Goal: Navigation & Orientation: Find specific page/section

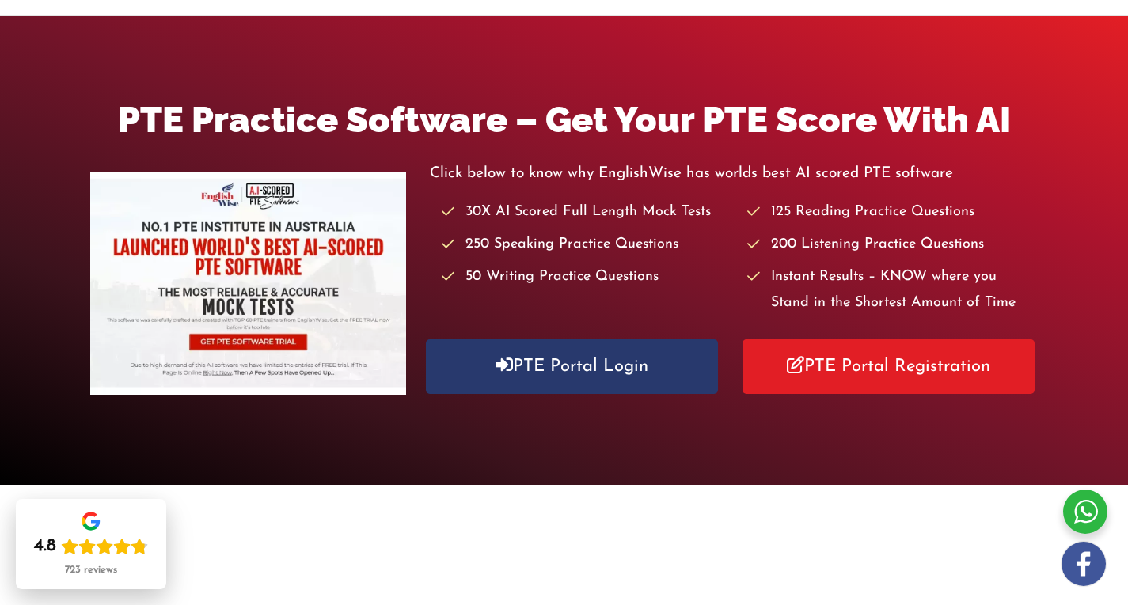
scroll to position [146, 0]
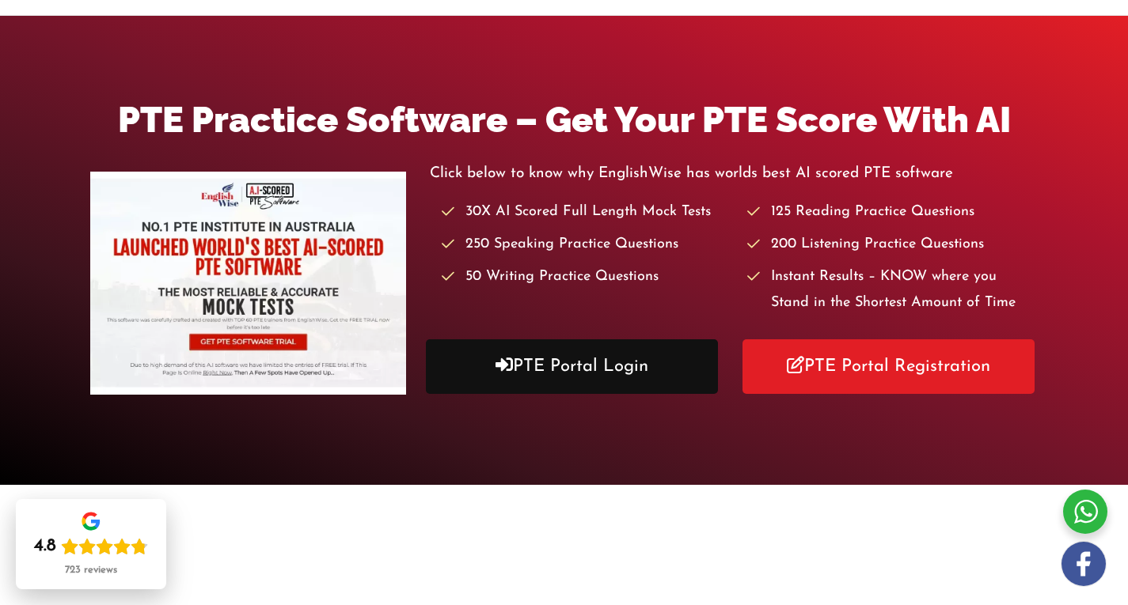
click at [549, 359] on link "PTE Portal Login" at bounding box center [572, 367] width 292 height 55
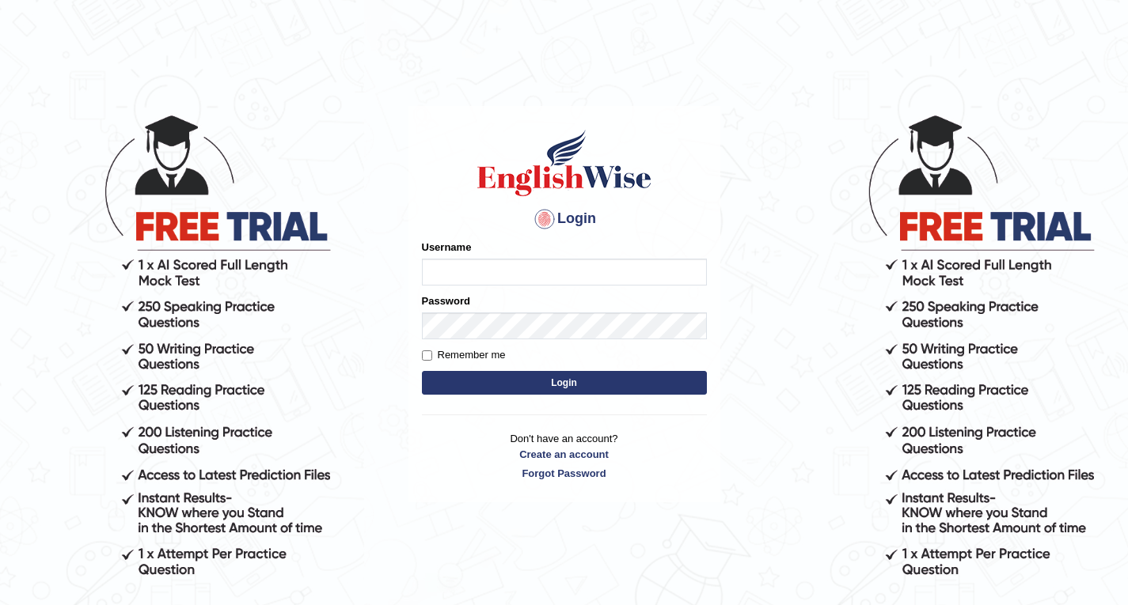
click at [465, 269] on input "Username" at bounding box center [564, 272] width 285 height 27
click at [453, 283] on input "Username" at bounding box center [564, 272] width 285 height 27
click at [468, 277] on input "Username" at bounding box center [564, 272] width 285 height 27
click at [671, 270] on input "Username" at bounding box center [564, 272] width 285 height 27
click at [591, 450] on link "Create an account" at bounding box center [564, 454] width 285 height 15
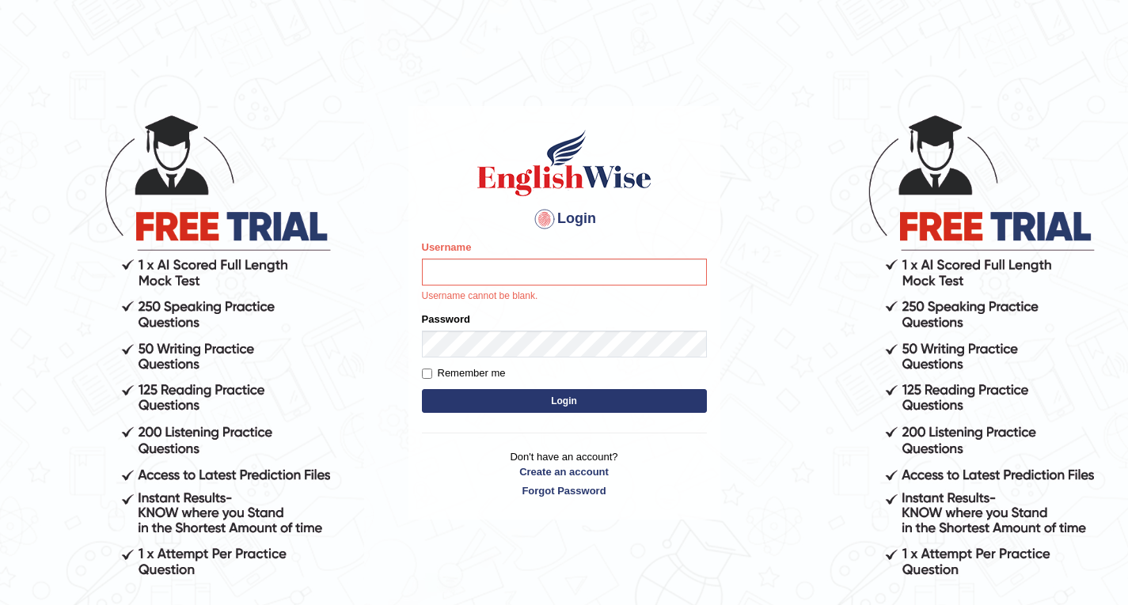
click at [192, 264] on body "Login Please fix the following errors: Username Username cannot be blank. Passw…" at bounding box center [564, 358] width 1128 height 605
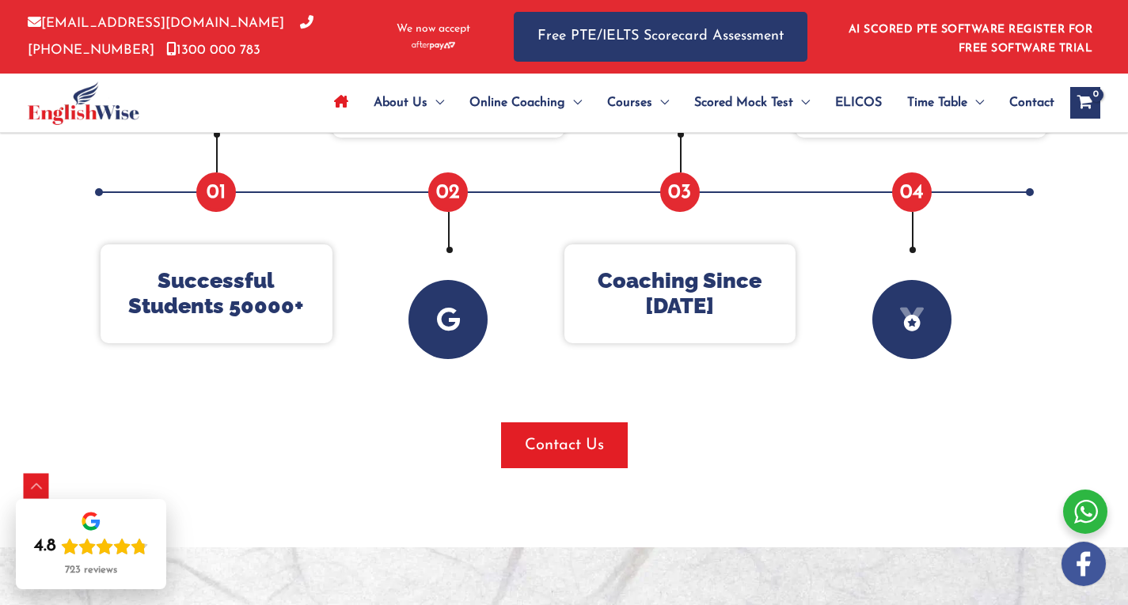
scroll to position [741, 0]
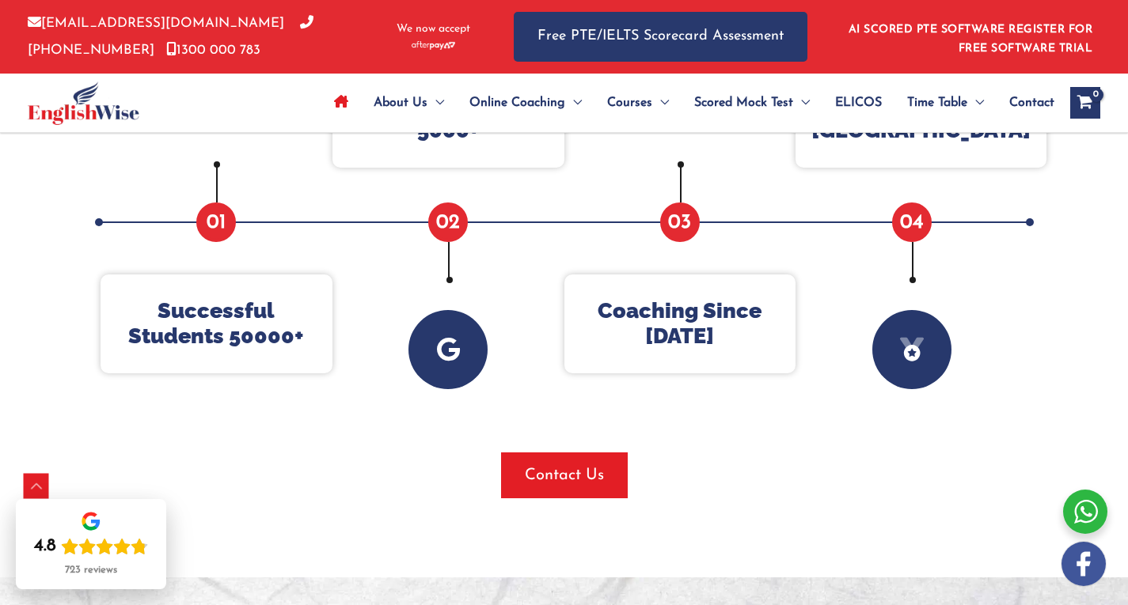
click at [1083, 104] on icon "View Shopping Cart, empty" at bounding box center [1085, 104] width 18 height 17
click at [952, 96] on span "Time Table" at bounding box center [937, 102] width 60 height 55
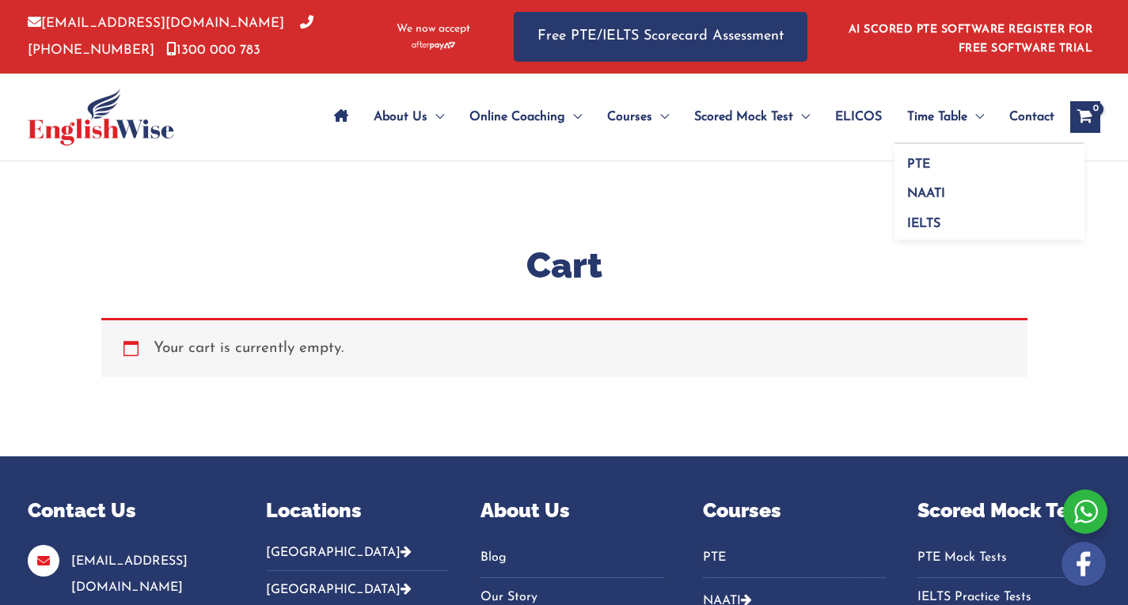
click at [950, 110] on span "Time Table" at bounding box center [937, 116] width 60 height 55
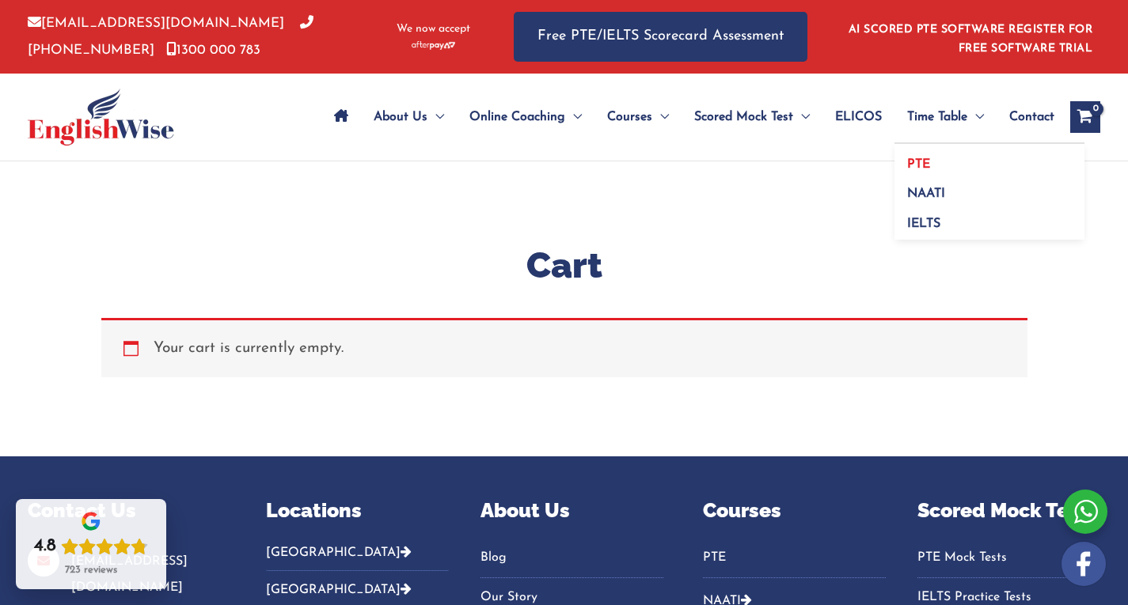
click at [949, 165] on link "PTE" at bounding box center [989, 159] width 190 height 30
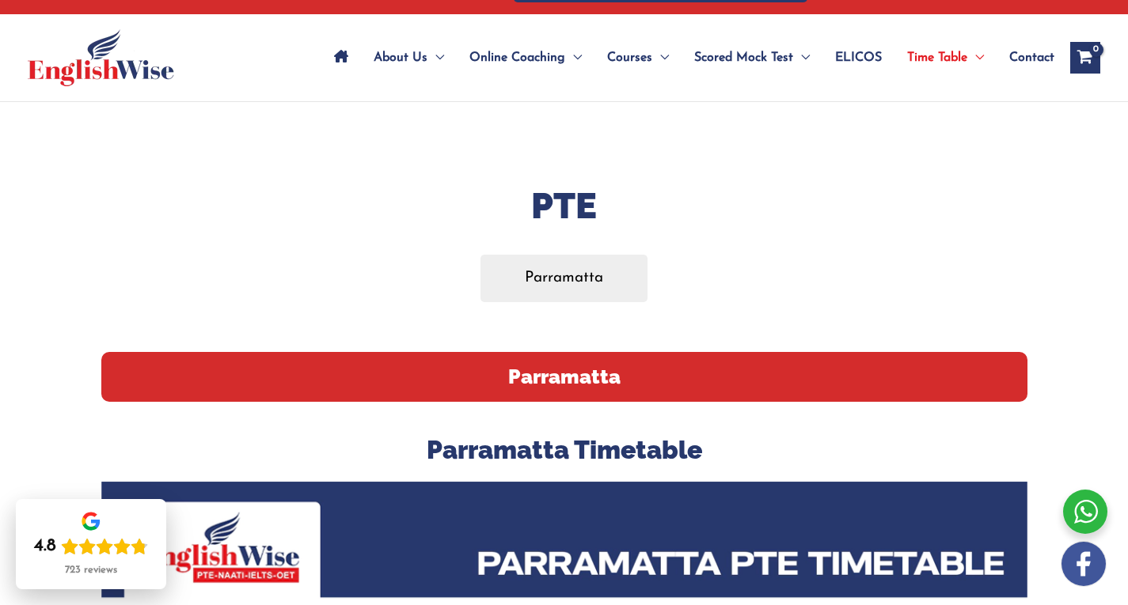
scroll to position [58, 0]
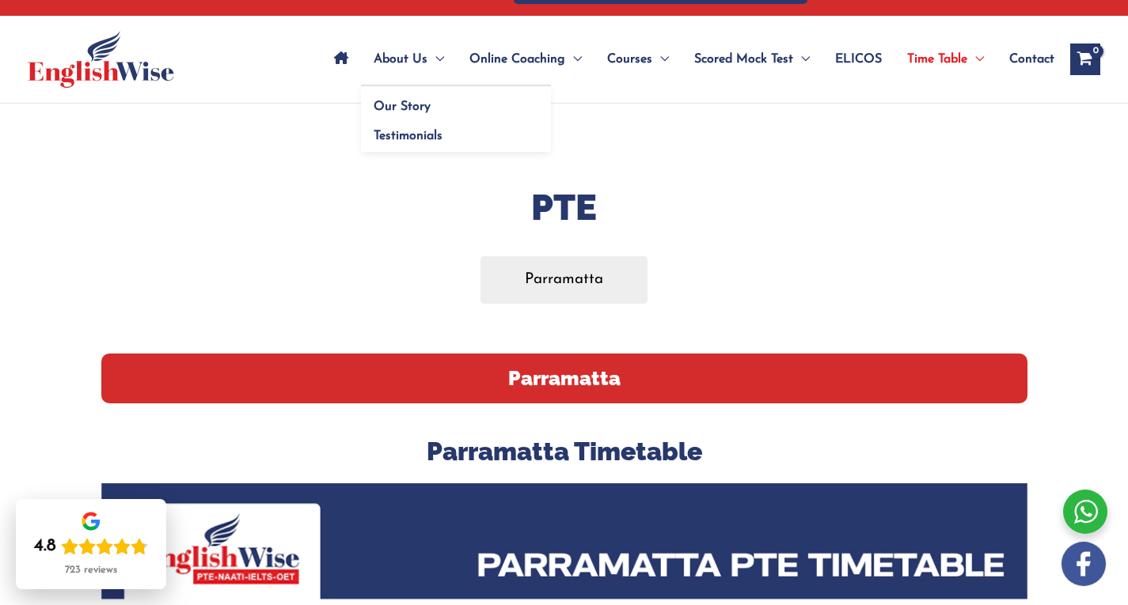
click at [409, 54] on span "About Us" at bounding box center [401, 59] width 54 height 55
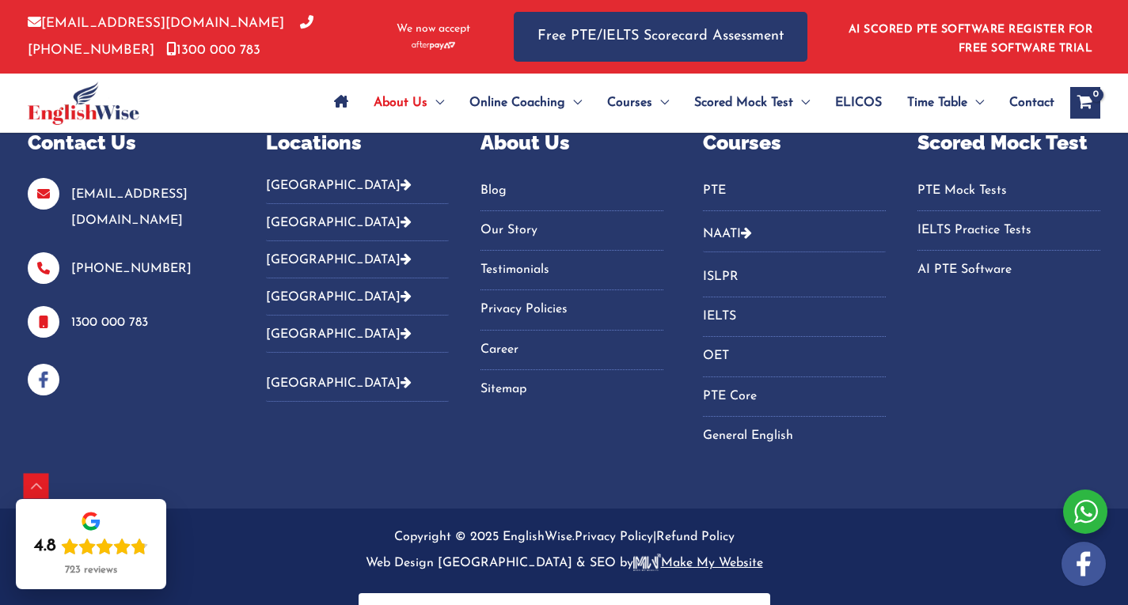
scroll to position [2799, 0]
